Goal: Task Accomplishment & Management: Manage account settings

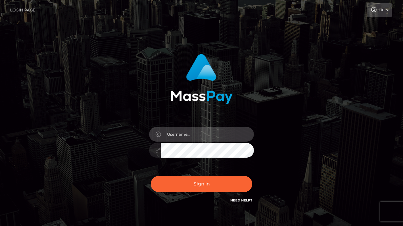
click at [173, 134] on input "text" at bounding box center [207, 134] width 93 height 15
click at [177, 135] on input "text" at bounding box center [207, 134] width 93 height 15
click at [181, 141] on input "text" at bounding box center [207, 134] width 93 height 15
click at [182, 134] on input "text" at bounding box center [207, 134] width 93 height 15
type input "[EMAIL_ADDRESS][DOMAIN_NAME]"
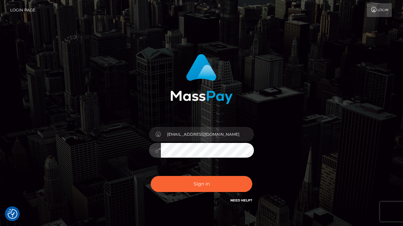
click at [151, 176] on button "Sign in" at bounding box center [202, 184] width 102 height 16
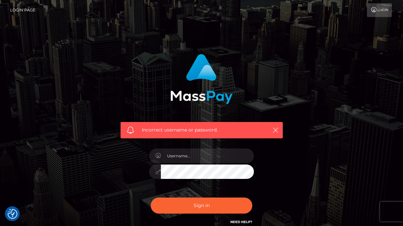
click at [243, 219] on h6 "Need Help?" at bounding box center [241, 222] width 22 height 6
click at [243, 222] on link "Need Help?" at bounding box center [241, 222] width 22 height 4
